Goal: Information Seeking & Learning: Learn about a topic

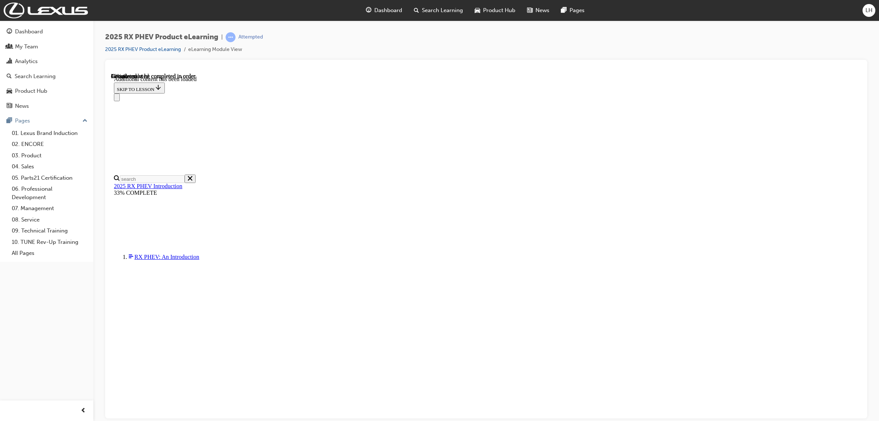
scroll to position [589, 0]
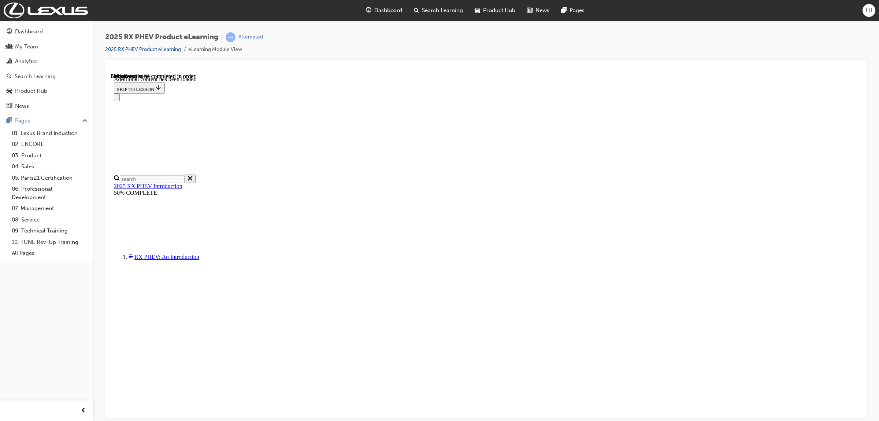
scroll to position [255, 0]
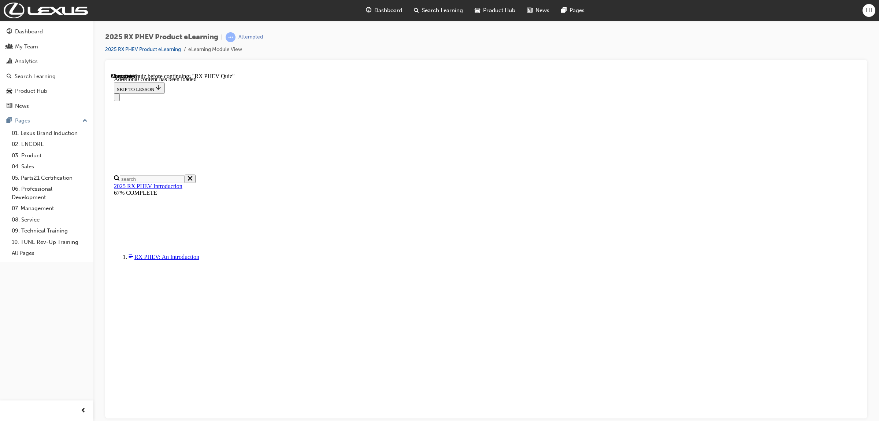
scroll to position [618, 0]
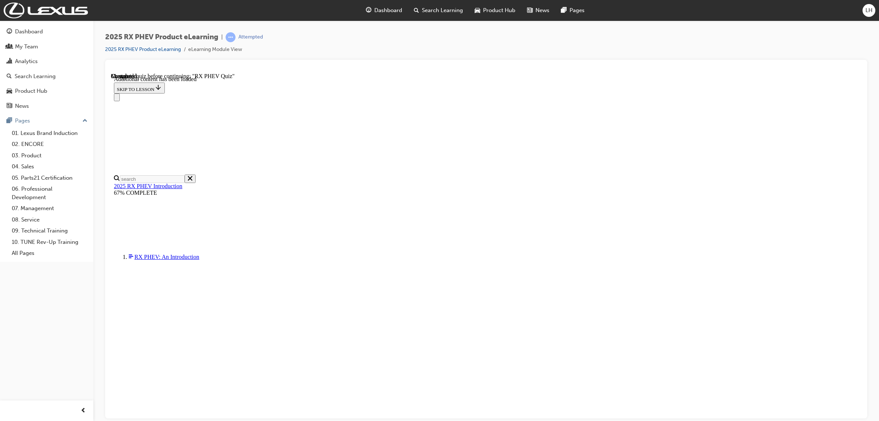
radio input "true"
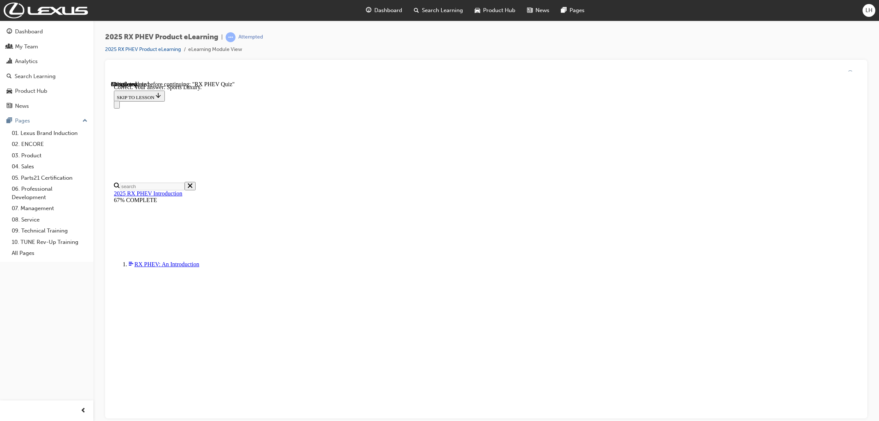
scroll to position [48, 0]
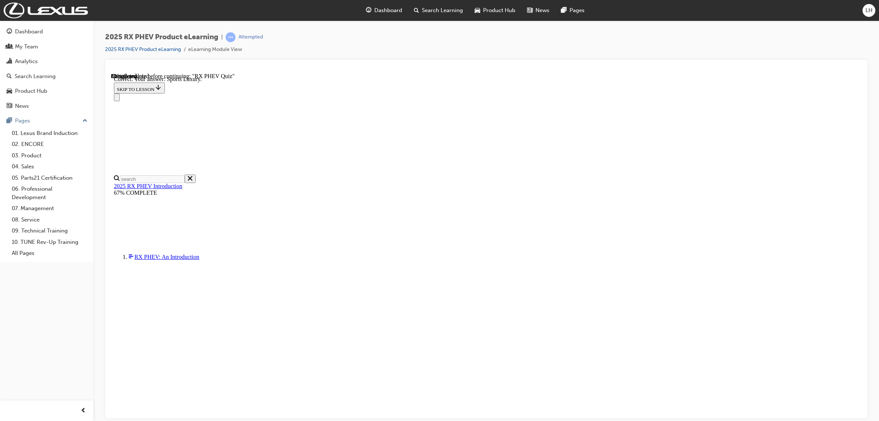
radio input "true"
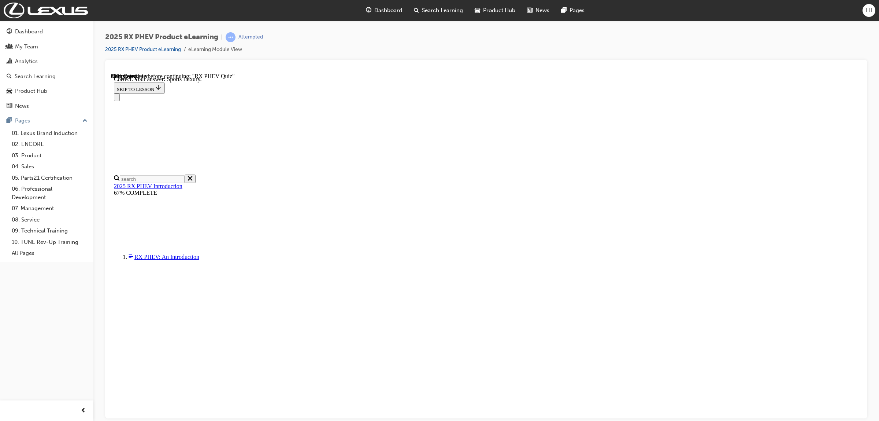
radio input "true"
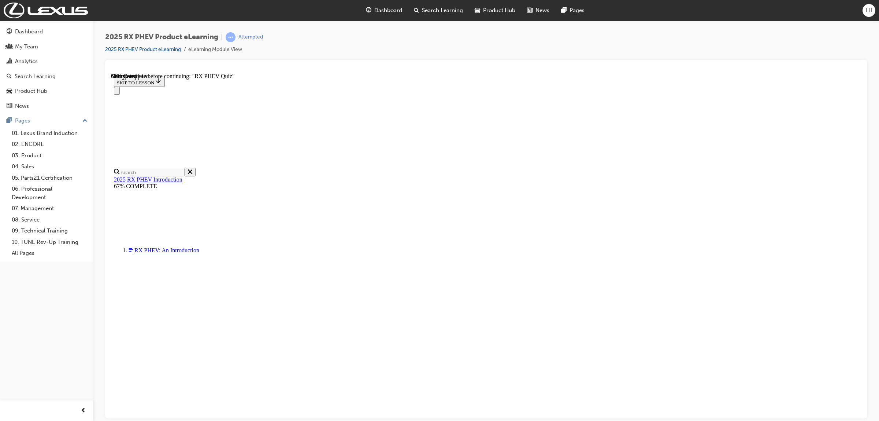
radio input "true"
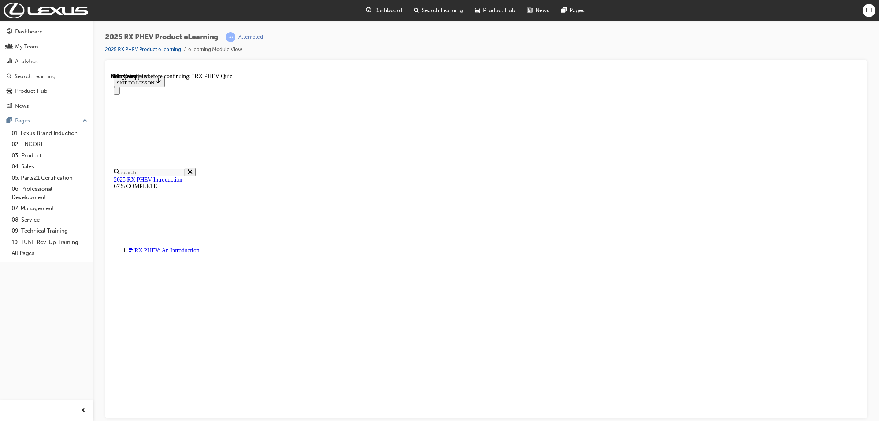
radio input "true"
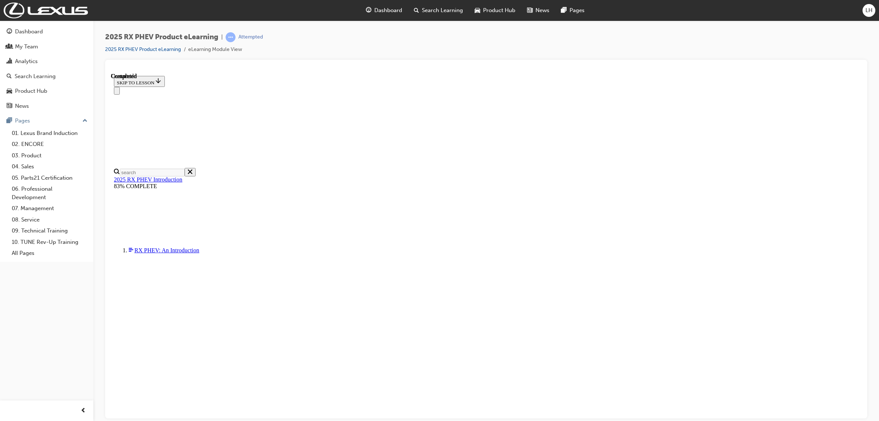
scroll to position [56, 0]
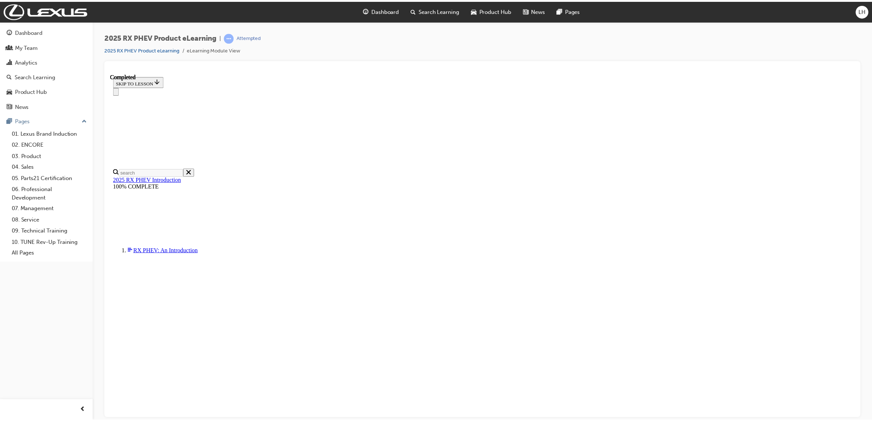
scroll to position [143, 0]
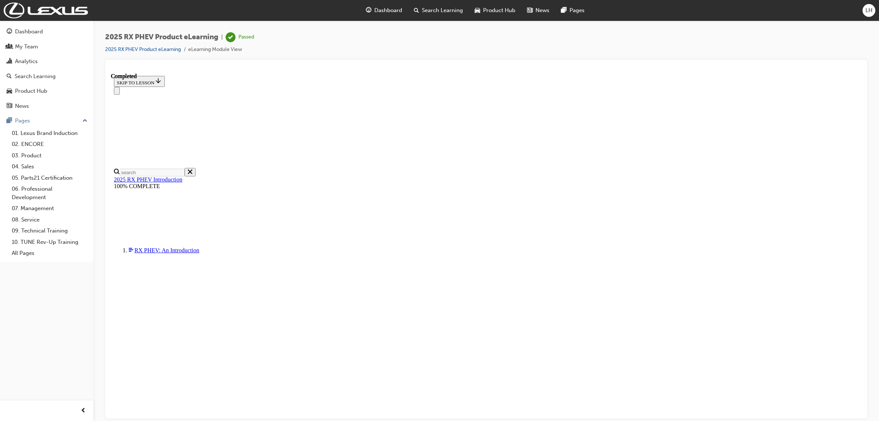
click at [380, 9] on span "Dashboard" at bounding box center [388, 10] width 28 height 8
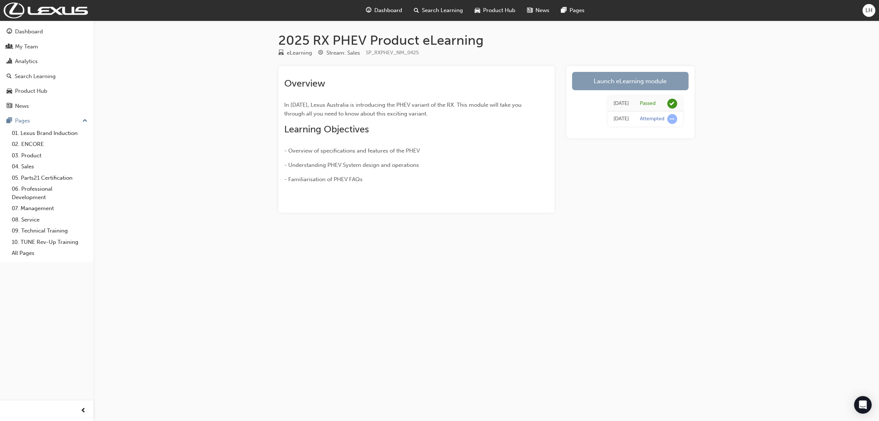
click at [649, 75] on link "Launch eLearning module" at bounding box center [630, 81] width 117 height 18
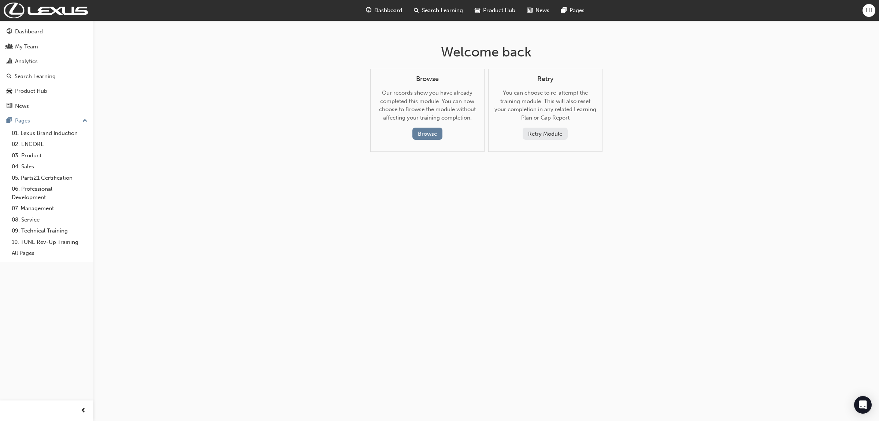
click at [649, 50] on div "Welcome back Browse Our records show you have already completed this module. Yo…" at bounding box center [439, 210] width 879 height 421
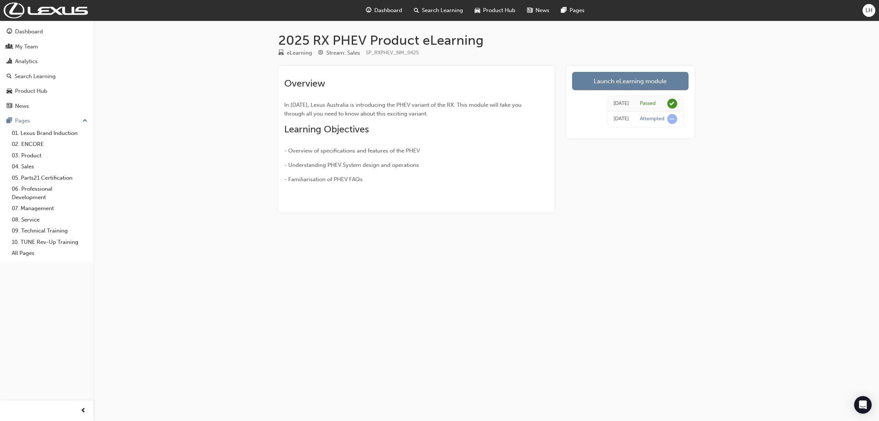
click at [649, 224] on div "2025 RX PHEV Product eLearning eLearning Stream: Sales SP_RXPHEV_NM_0425 Overvi…" at bounding box center [487, 134] width 440 height 204
click at [622, 120] on div "Today" at bounding box center [621, 119] width 15 height 8
click at [680, 166] on div "Launch eLearning module Today Passed Today Attempted" at bounding box center [630, 139] width 128 height 147
click at [650, 120] on div "Attempted" at bounding box center [652, 118] width 25 height 7
click at [598, 104] on div "Today Passed Today Attempted" at bounding box center [630, 111] width 117 height 42
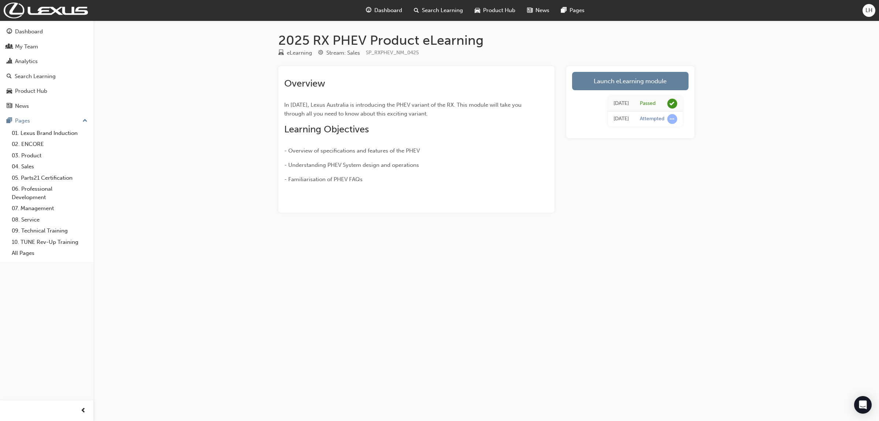
click at [636, 101] on td "Passed" at bounding box center [659, 103] width 48 height 15
click at [652, 101] on div "Passed" at bounding box center [648, 103] width 16 height 7
click at [702, 101] on div "2025 RX PHEV Product eLearning eLearning Stream: Sales SP_RXPHEV_NM_0425 Overvi…" at bounding box center [487, 134] width 440 height 204
click at [724, 156] on div "2025 RX PHEV Product eLearning eLearning Stream: Sales SP_RXPHEV_NM_0425 Overvi…" at bounding box center [439, 210] width 879 height 421
click at [630, 101] on td "Today" at bounding box center [621, 103] width 26 height 15
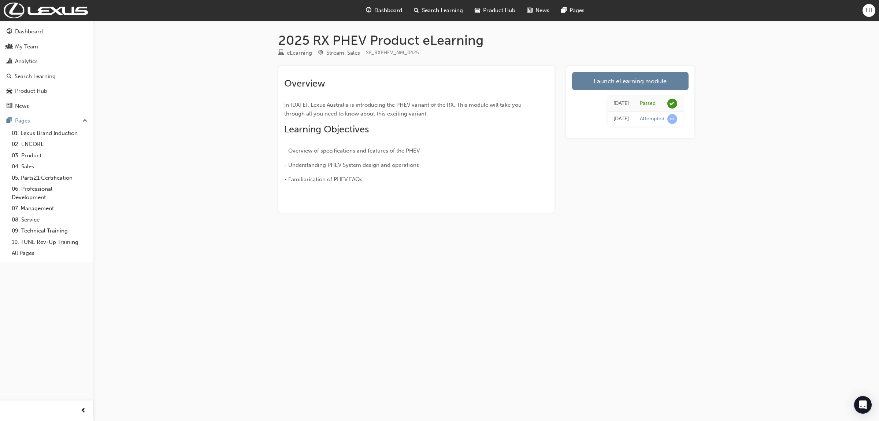
click at [370, 78] on h2 "Overview" at bounding box center [403, 84] width 238 height 12
click at [41, 153] on link "03. Product" at bounding box center [50, 155] width 82 height 11
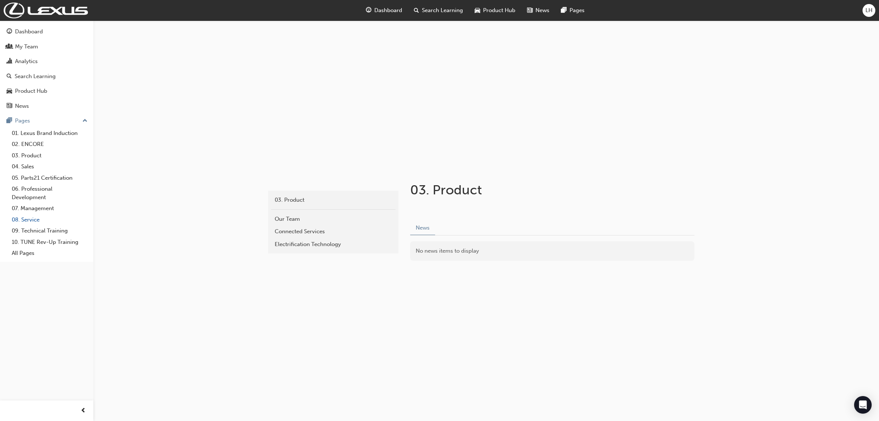
click at [24, 218] on link "08. Service" at bounding box center [50, 219] width 82 height 11
click at [300, 230] on div "Technical Advisor" at bounding box center [333, 231] width 117 height 8
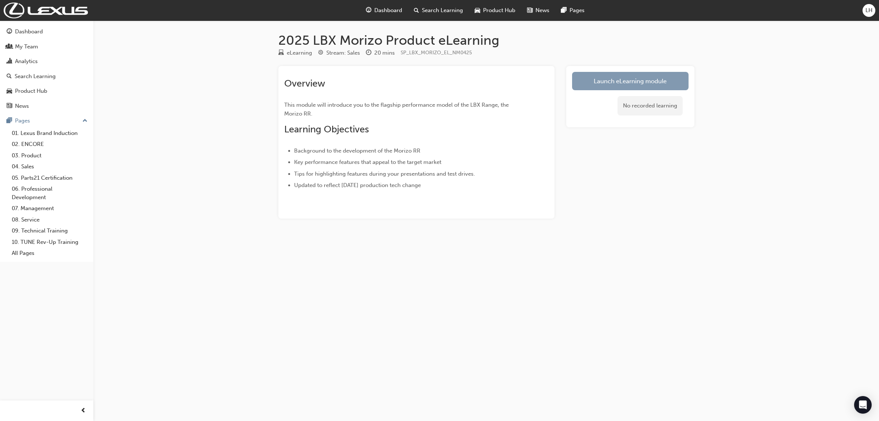
click at [640, 79] on link "Launch eLearning module" at bounding box center [630, 81] width 117 height 18
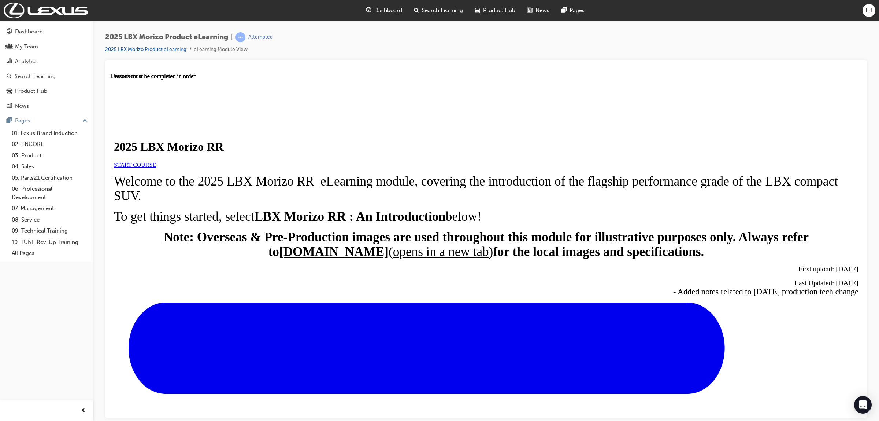
click at [156, 167] on link "START COURSE" at bounding box center [135, 164] width 42 height 6
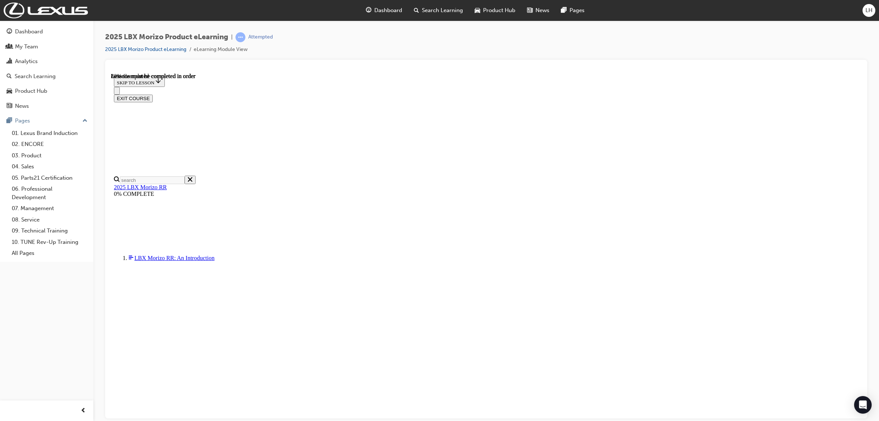
scroll to position [599, 0]
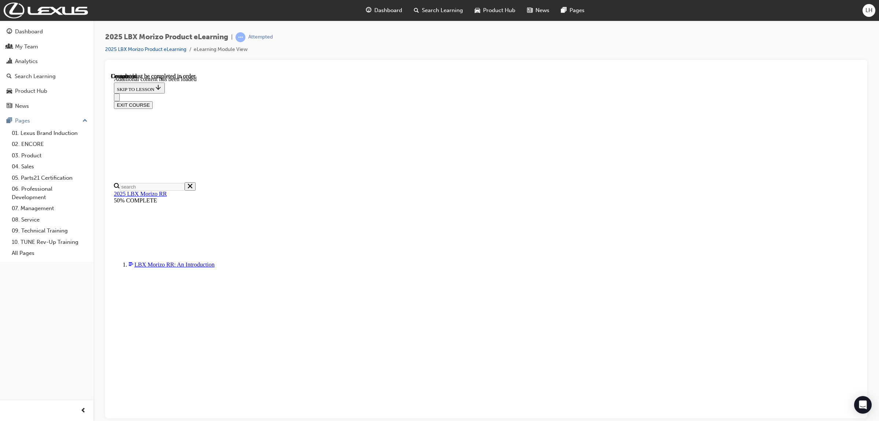
scroll to position [1212, 0]
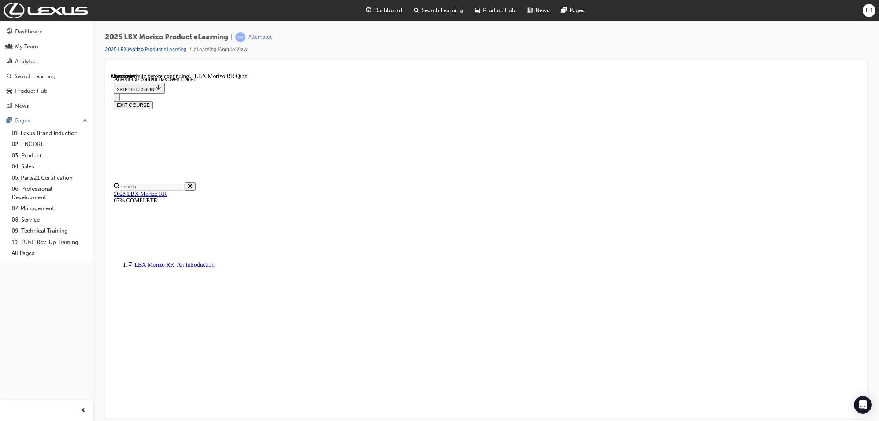
radio input "true"
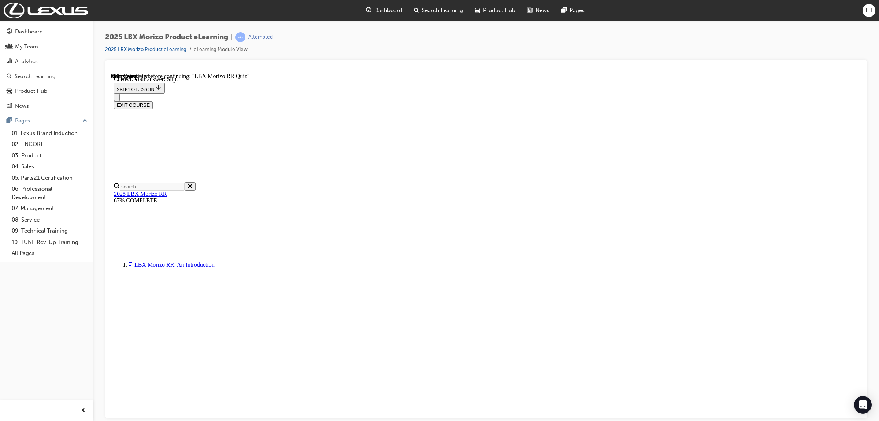
scroll to position [92, 0]
radio input "true"
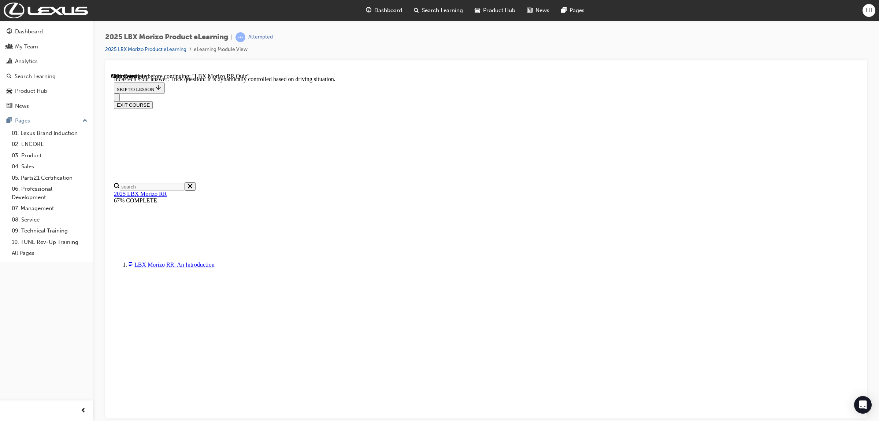
scroll to position [171, 0]
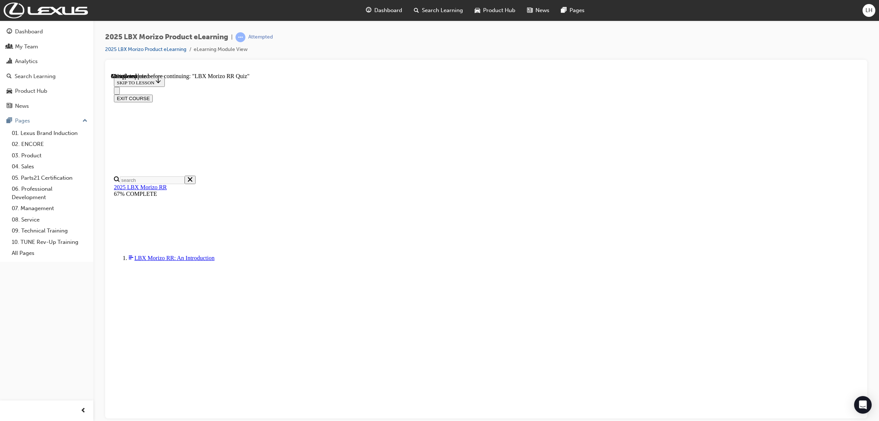
scroll to position [92, 0]
radio input "true"
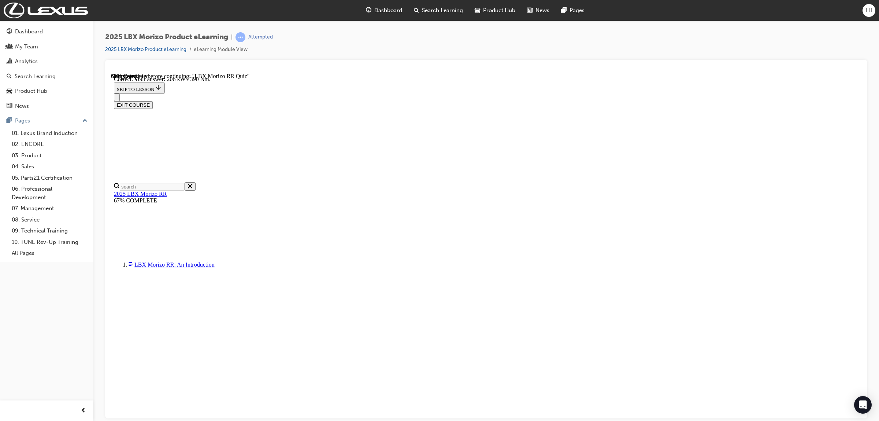
scroll to position [171, 0]
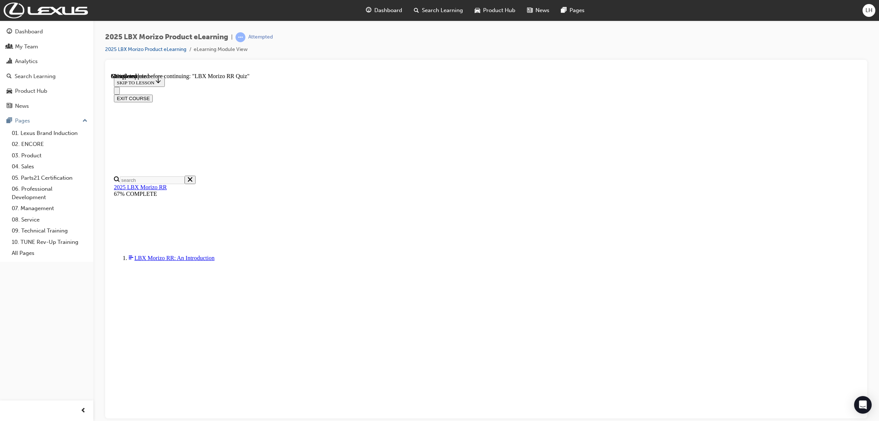
radio input "true"
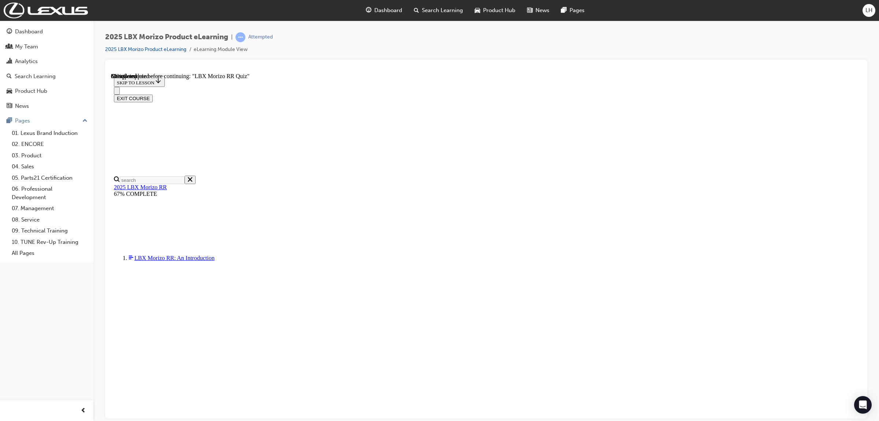
radio input "true"
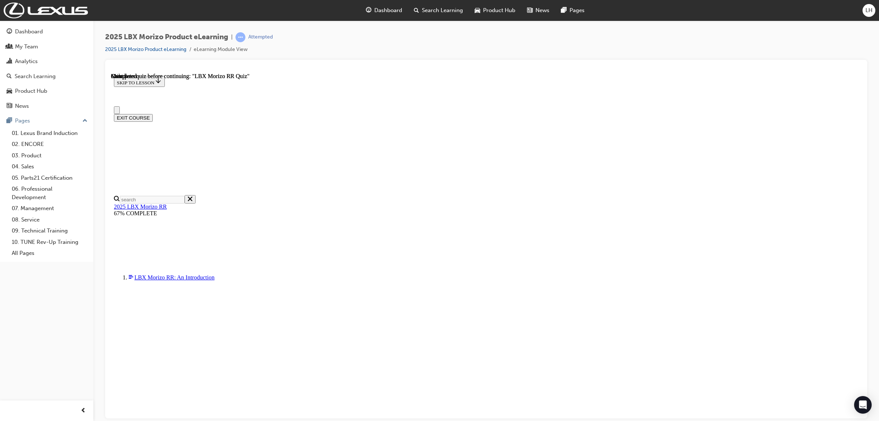
scroll to position [56, 0]
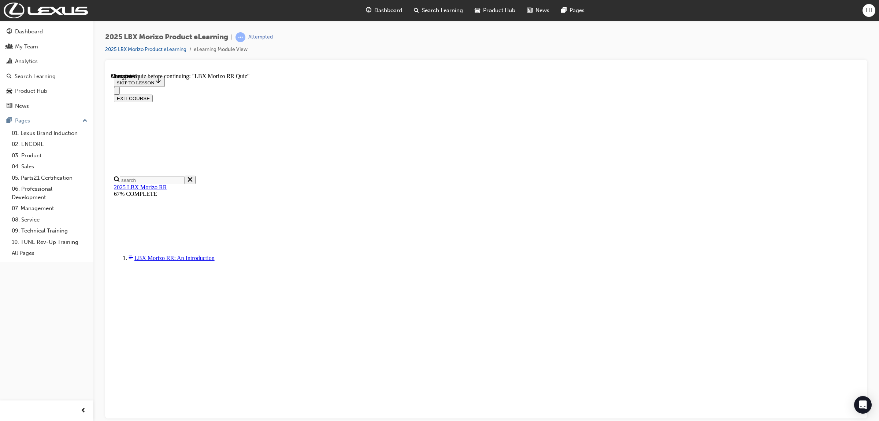
radio input "true"
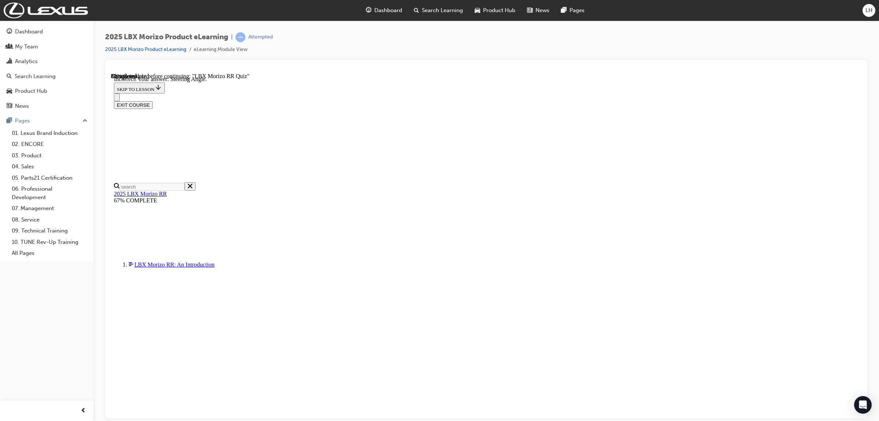
radio input "true"
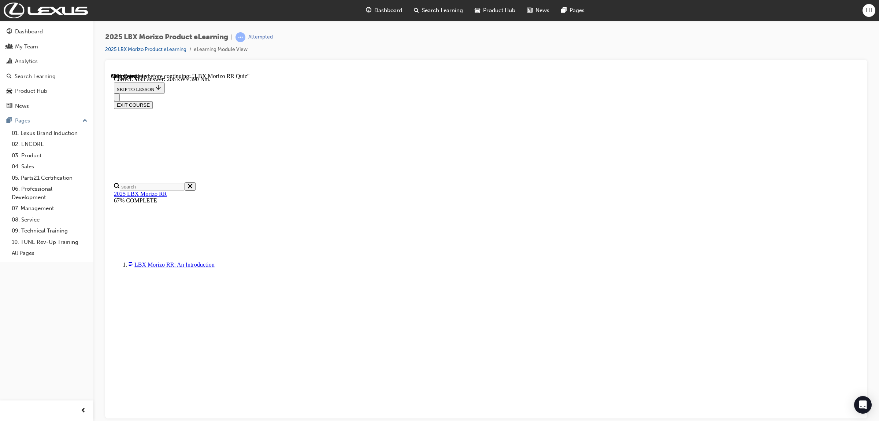
radio input "true"
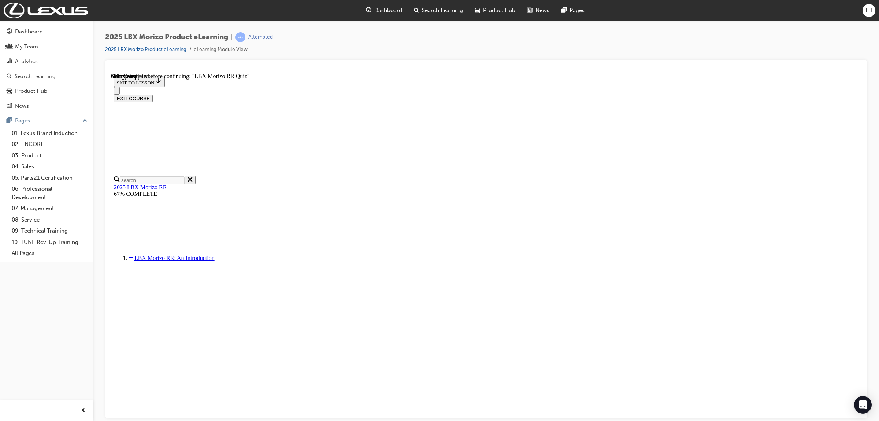
radio input "true"
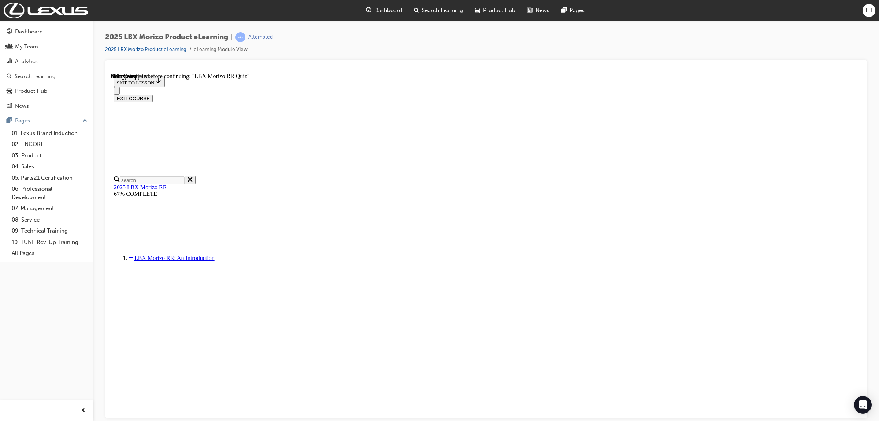
scroll to position [92, 0]
radio input "true"
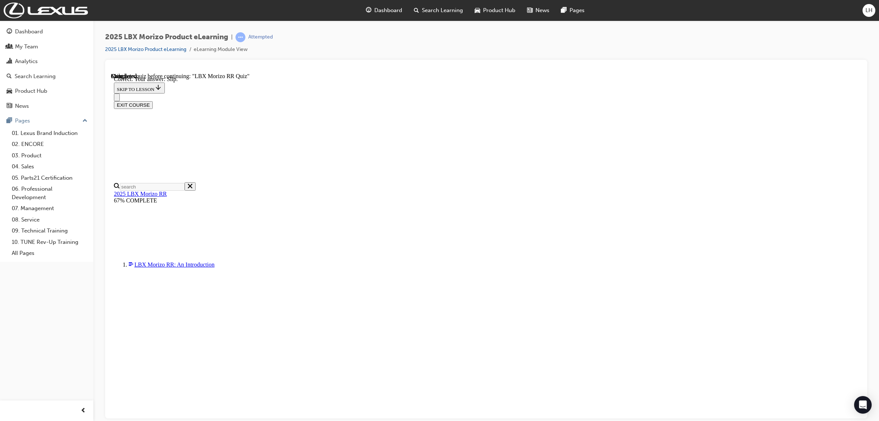
scroll to position [154, 0]
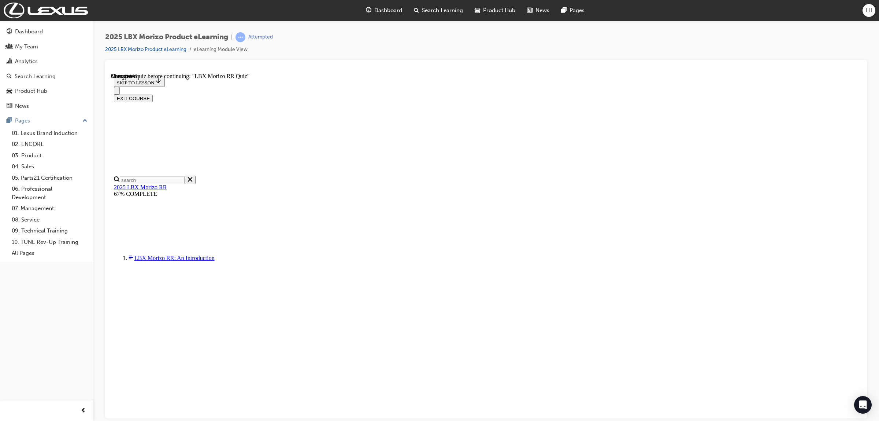
radio input "true"
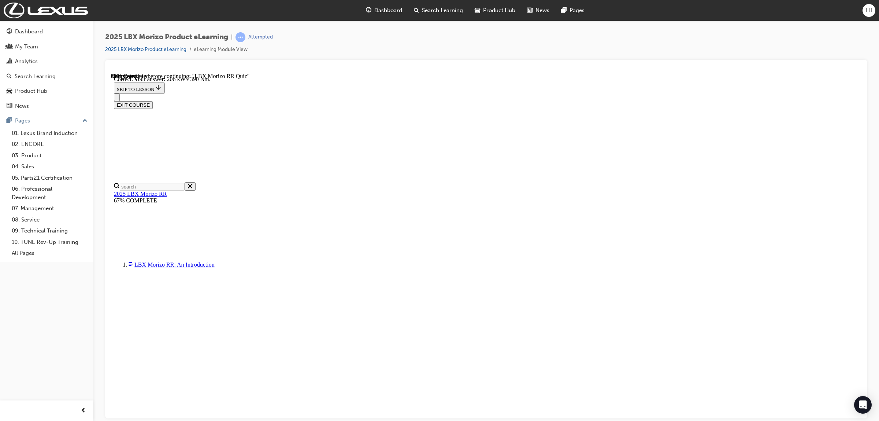
radio input "true"
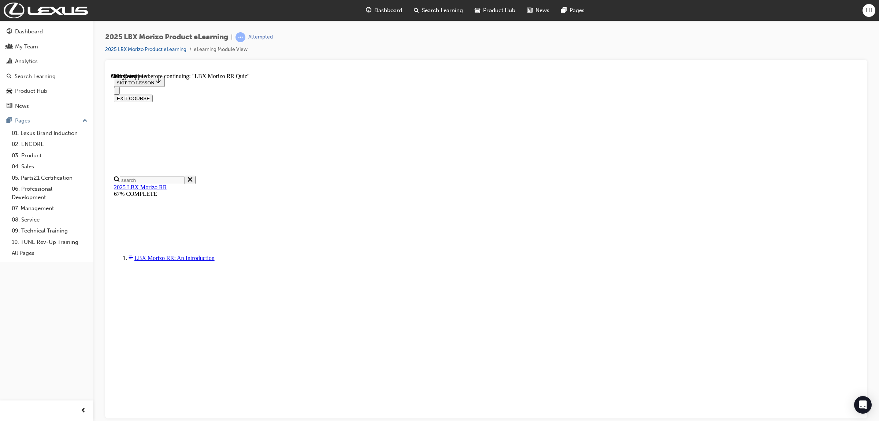
scroll to position [92, 0]
radio input "true"
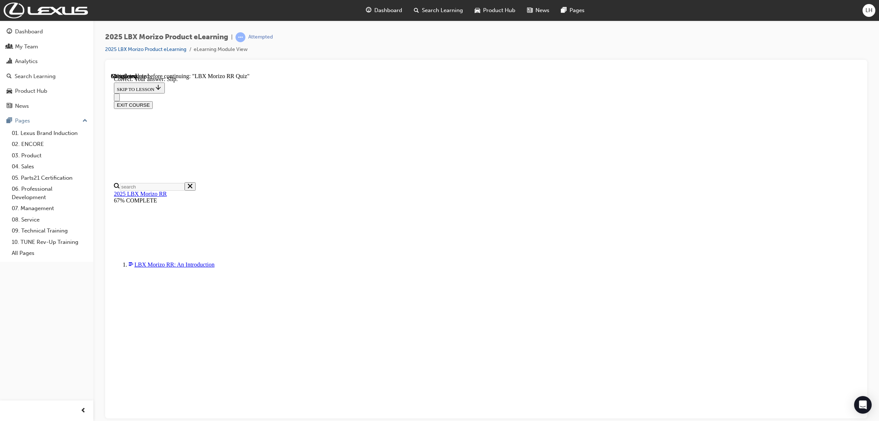
scroll to position [154, 0]
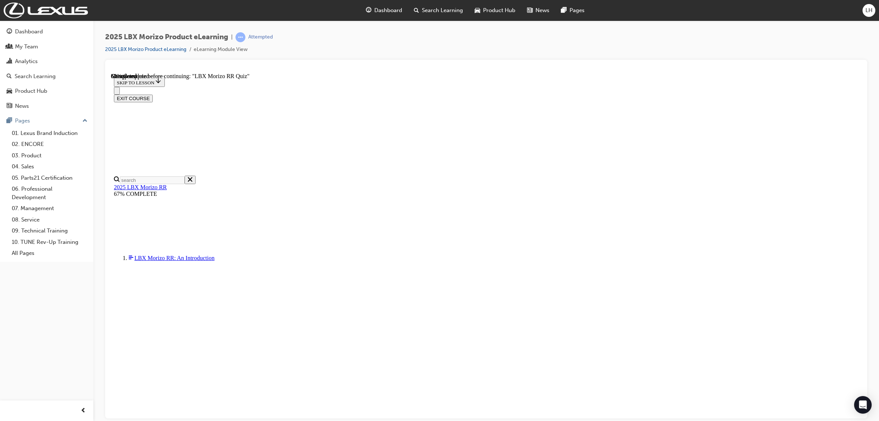
radio input "true"
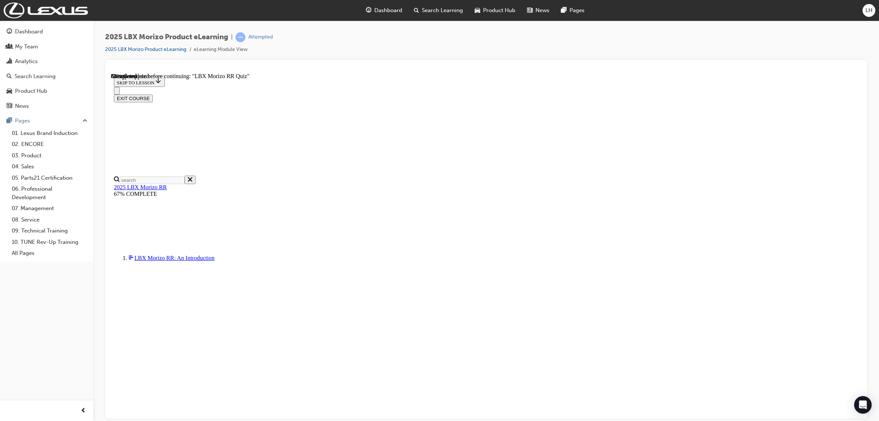
radio input "true"
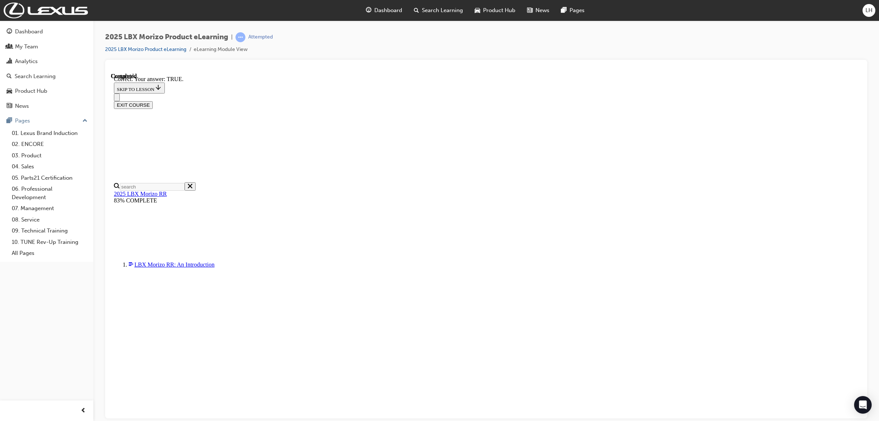
scroll to position [127, 0]
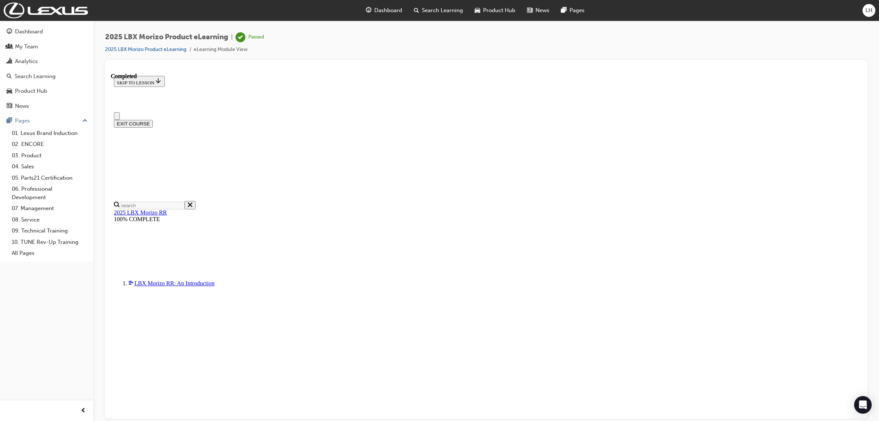
click at [153, 119] on button "EXIT COURSE" at bounding box center [133, 123] width 39 height 8
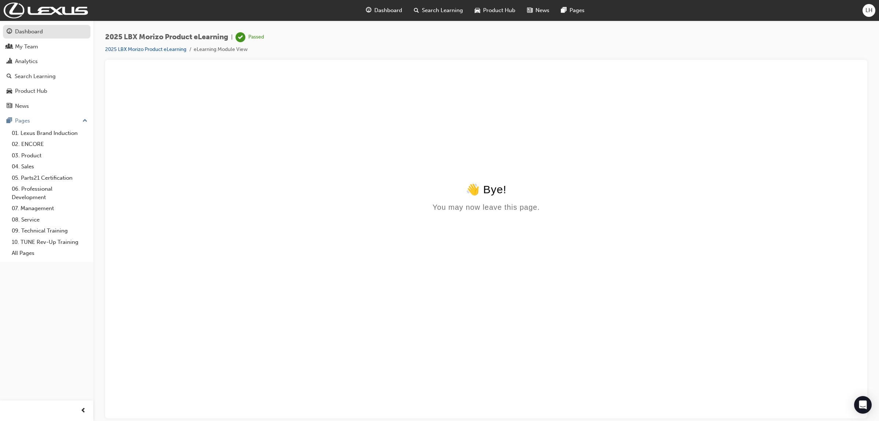
click at [25, 32] on div "Dashboard" at bounding box center [29, 31] width 28 height 8
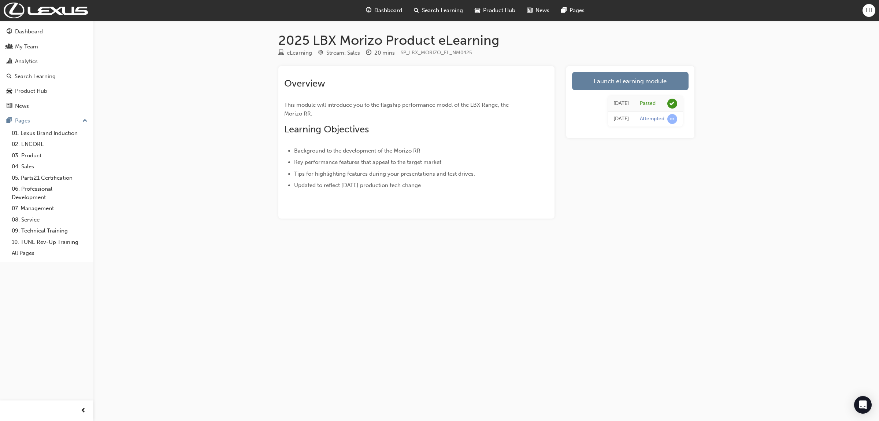
click at [753, 197] on div "2025 LBX Morizo Product eLearning eLearning Stream: Sales 20 mins SP_LBX_MORIZO…" at bounding box center [439, 210] width 879 height 421
